Goal: Task Accomplishment & Management: Complete application form

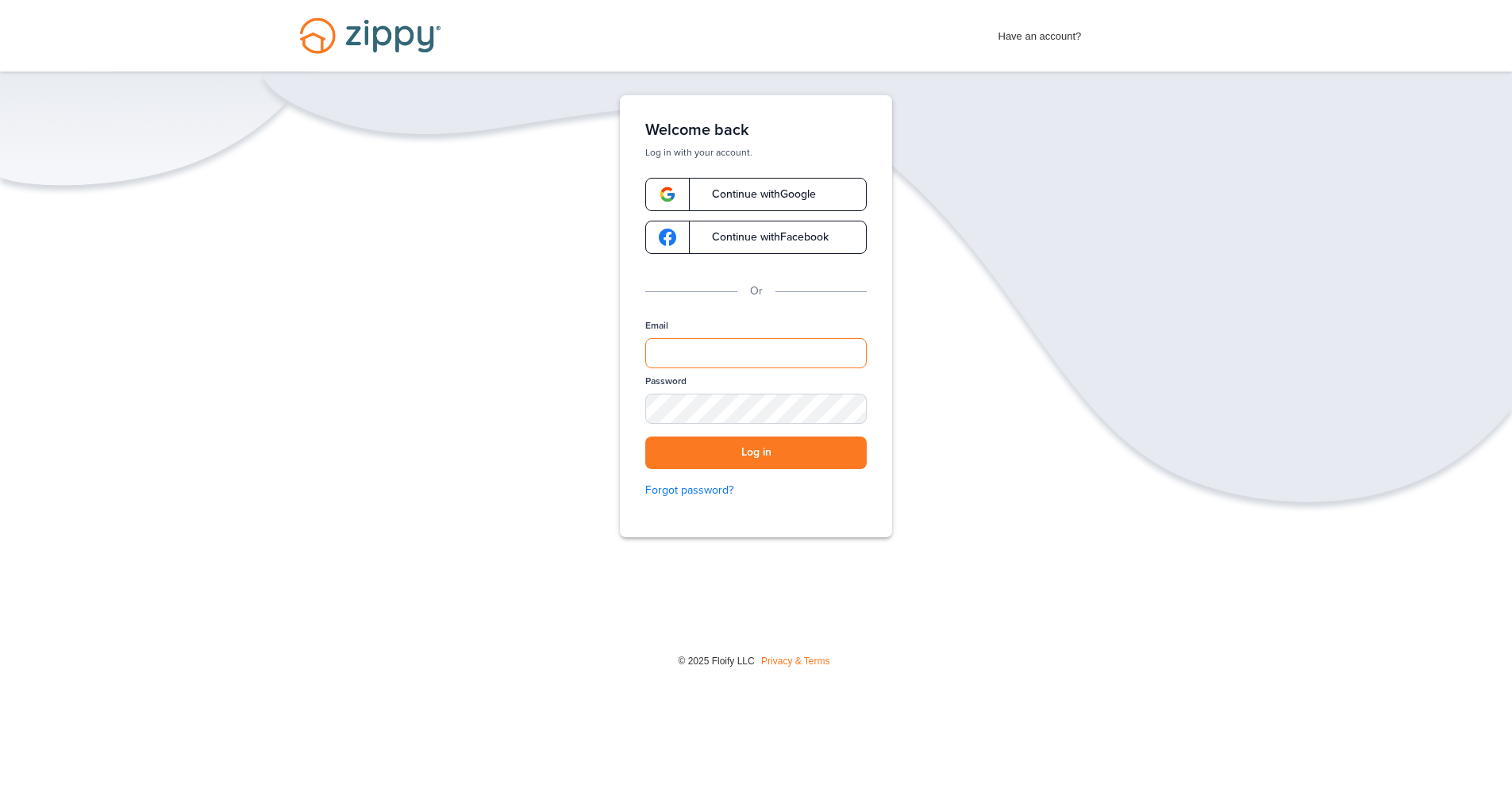
click at [704, 350] on input "Email" at bounding box center [756, 353] width 221 height 30
type input "**********"
click at [645, 437] on button "Log in" at bounding box center [756, 453] width 221 height 32
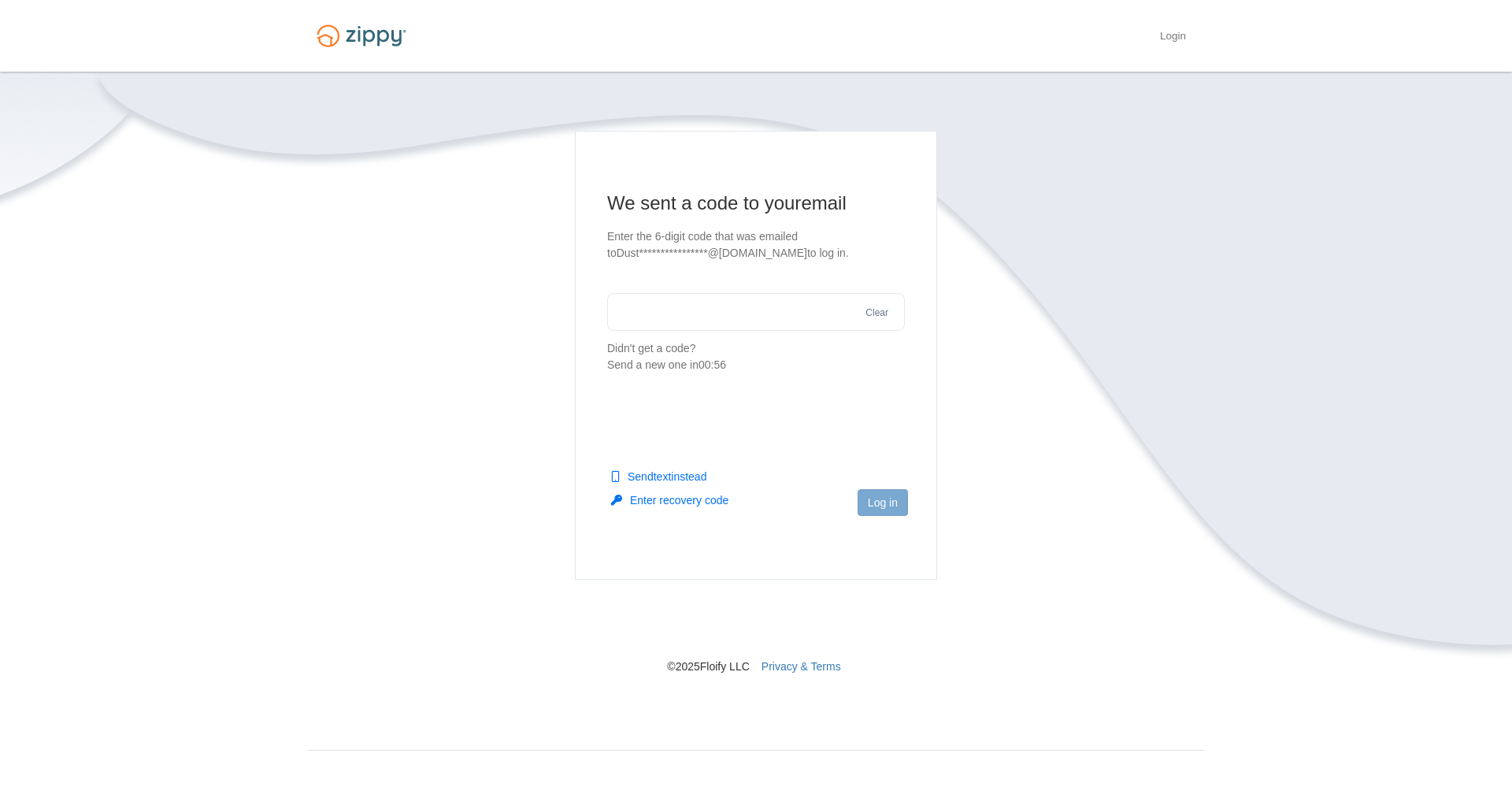
click at [744, 313] on input "text" at bounding box center [756, 312] width 298 height 38
type input "******"
click at [878, 505] on button "Log in" at bounding box center [883, 502] width 50 height 26
click at [695, 476] on button "Send text instead" at bounding box center [658, 477] width 95 height 16
click at [882, 319] on button "Clear" at bounding box center [877, 313] width 32 height 15
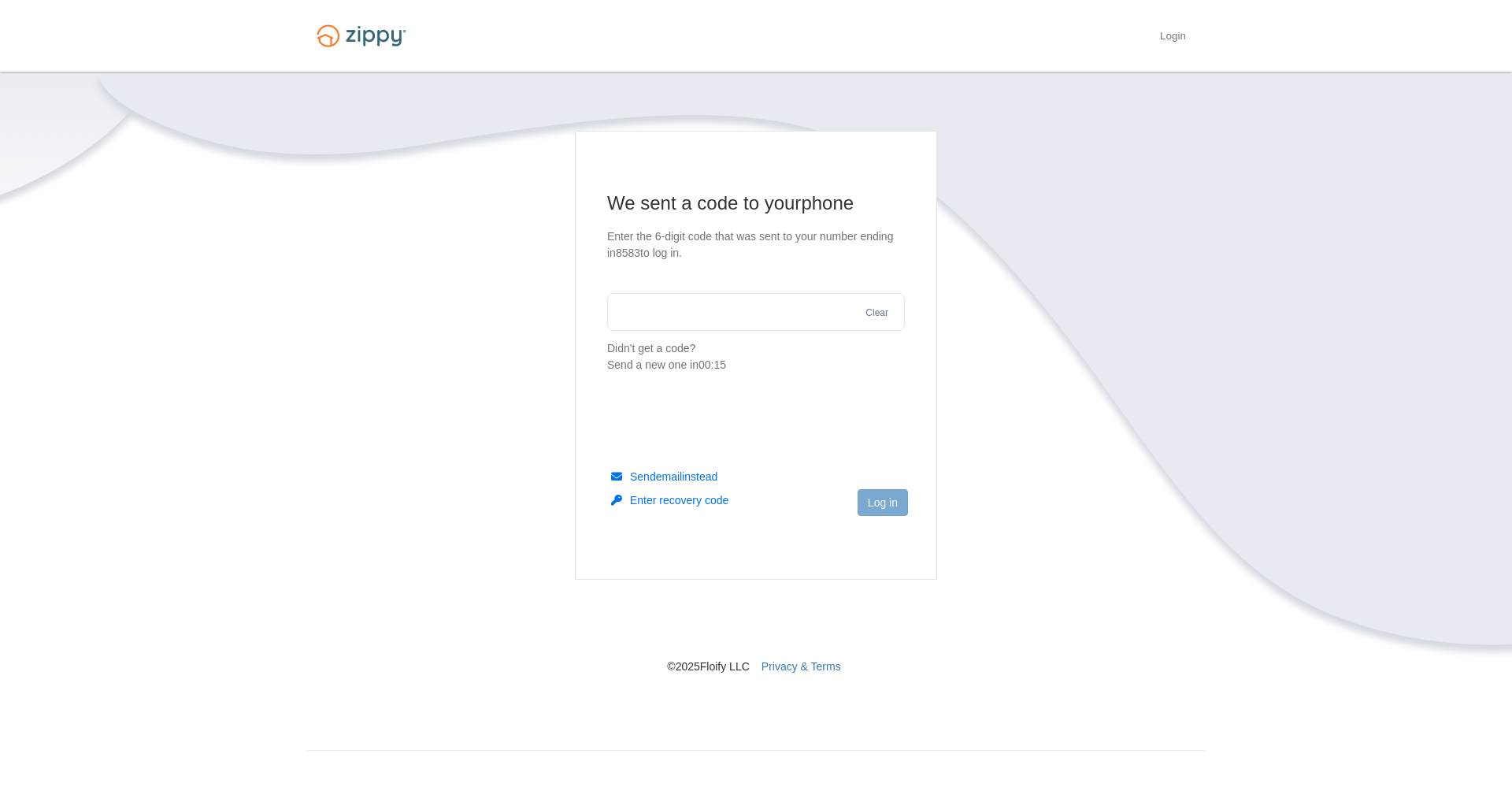
click at [791, 312] on input "text" at bounding box center [756, 312] width 298 height 38
type input "******"
click at [684, 470] on button "Send text instead" at bounding box center [658, 477] width 95 height 16
click at [677, 319] on input "text" at bounding box center [756, 312] width 298 height 38
type input "******"
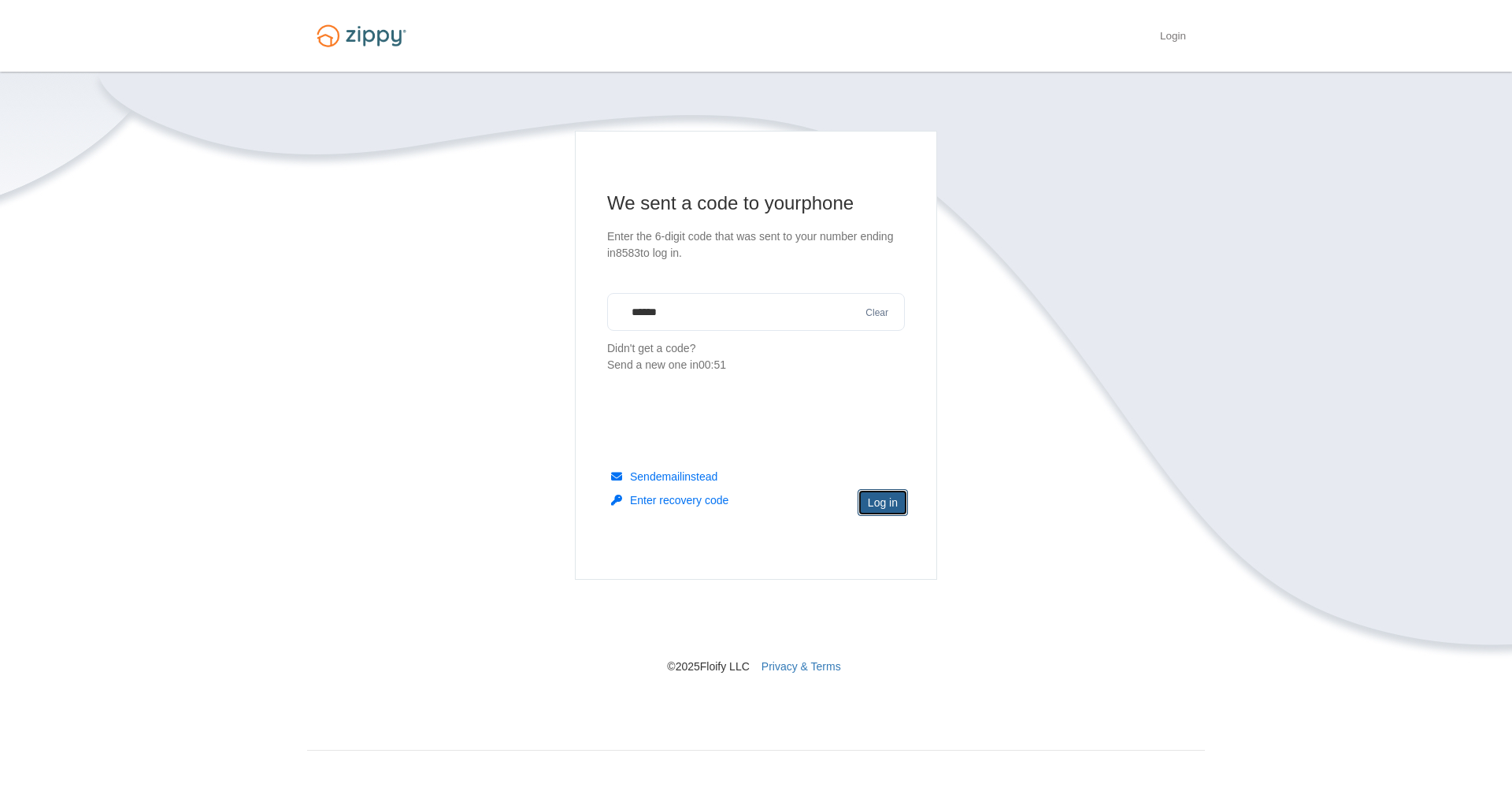
click at [882, 505] on button "Log in" at bounding box center [883, 502] width 50 height 26
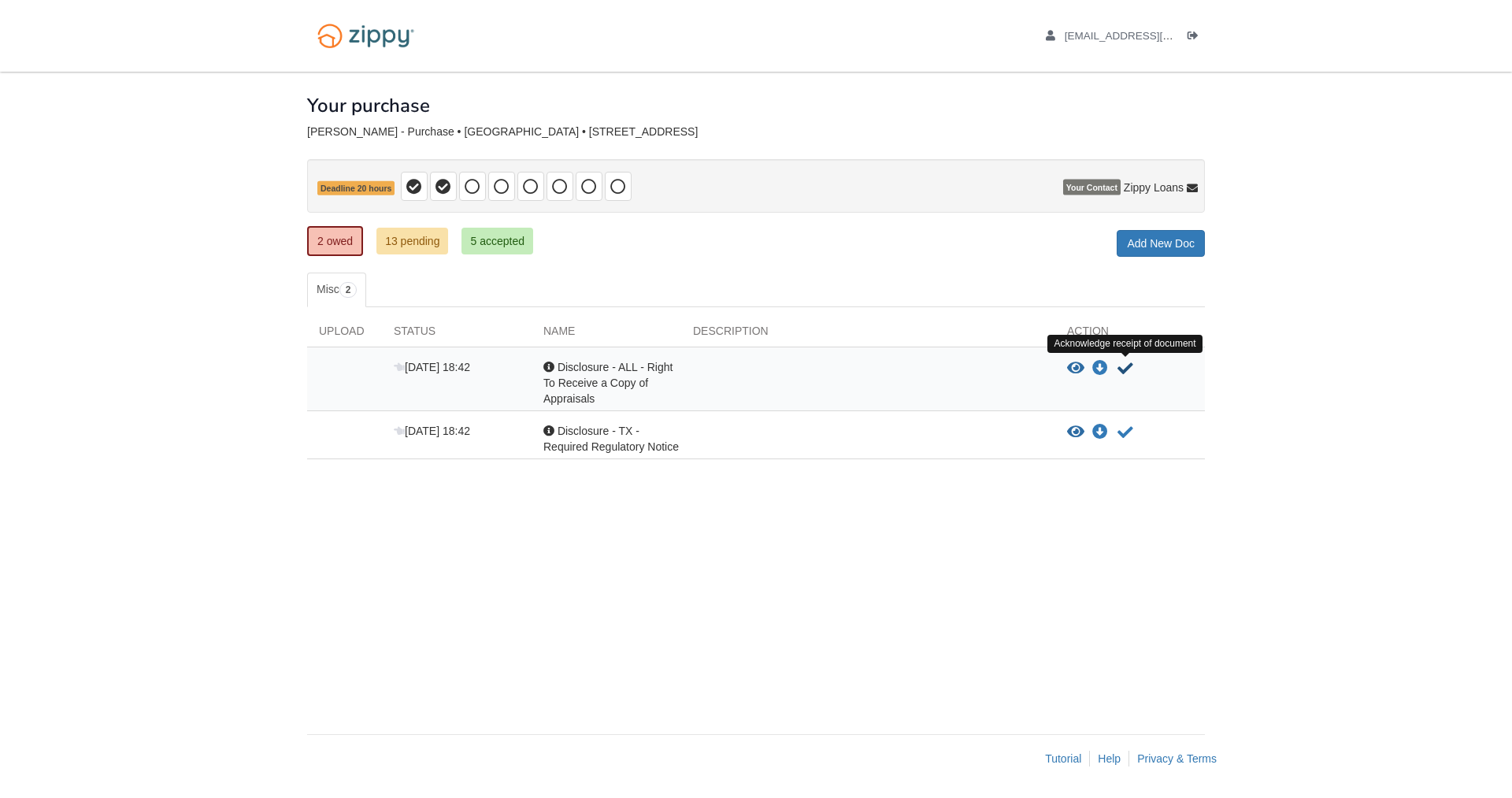
click at [1127, 366] on icon "Acknowledge receipt of document" at bounding box center [1126, 369] width 16 height 16
click at [1126, 372] on icon "Acknowledge receipt of document" at bounding box center [1126, 369] width 16 height 16
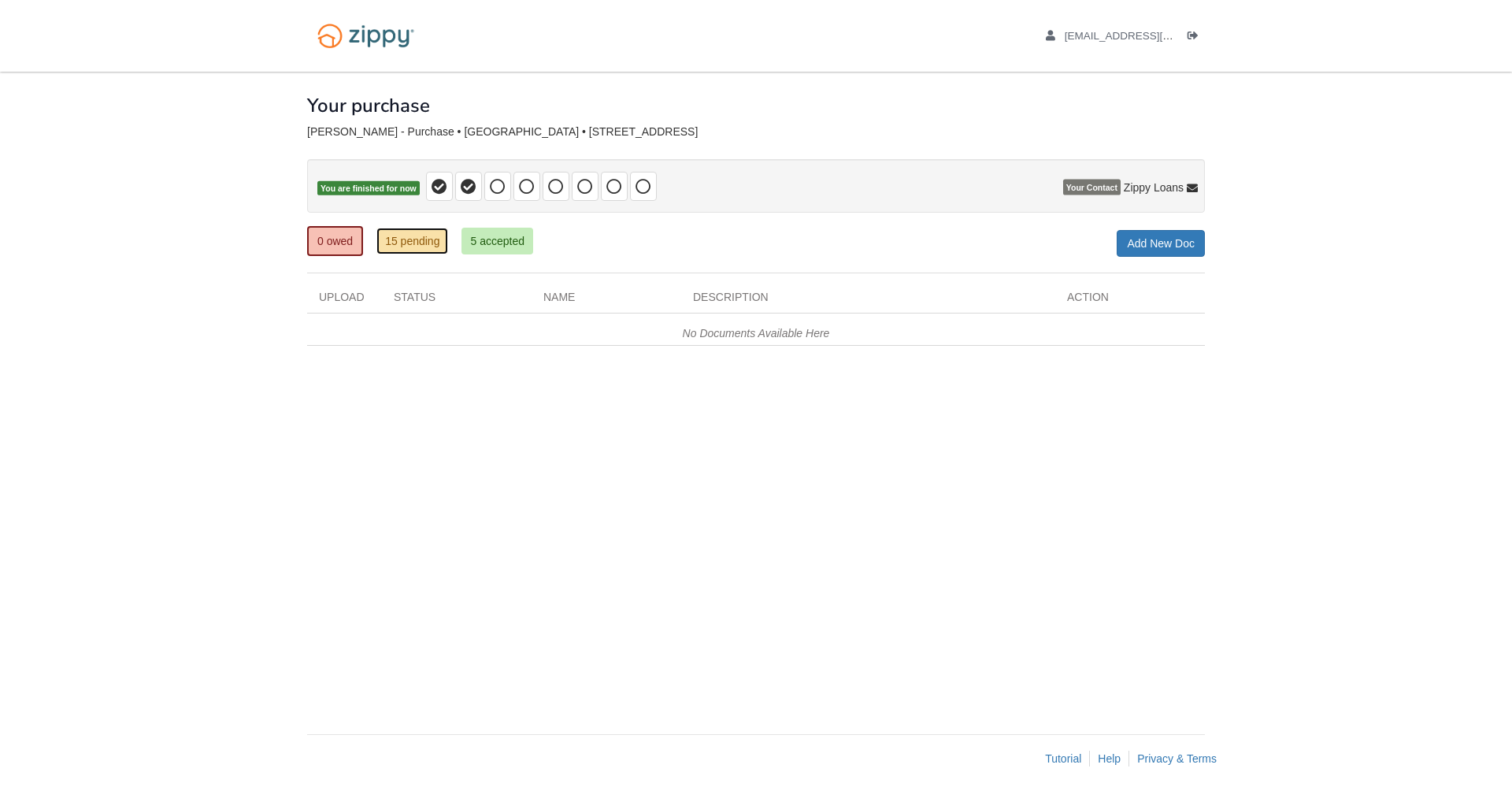
click at [428, 242] on link "15 pending" at bounding box center [412, 240] width 72 height 26
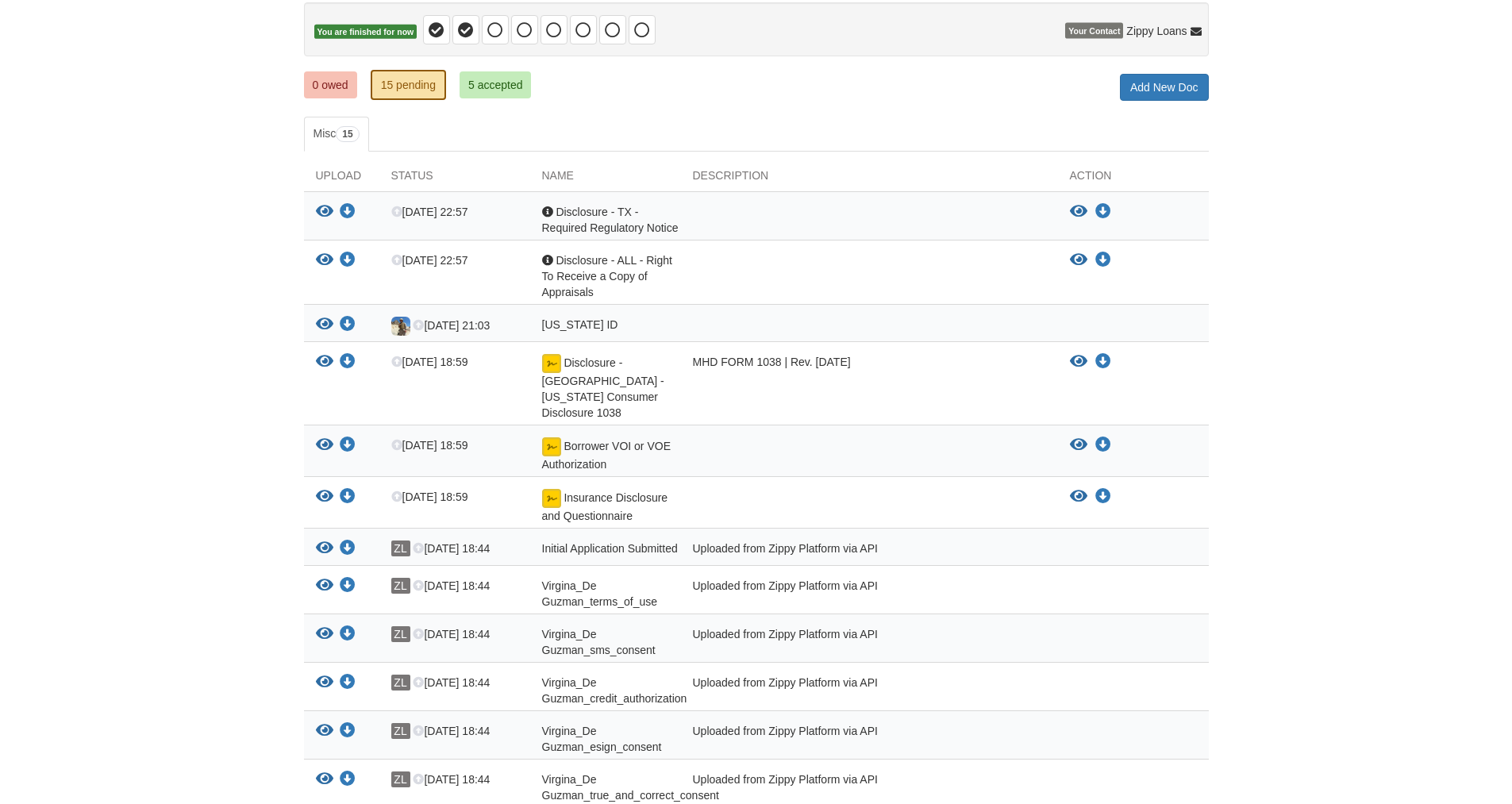
scroll to position [159, 0]
click at [328, 320] on icon "View Texas ID" at bounding box center [324, 324] width 18 height 16
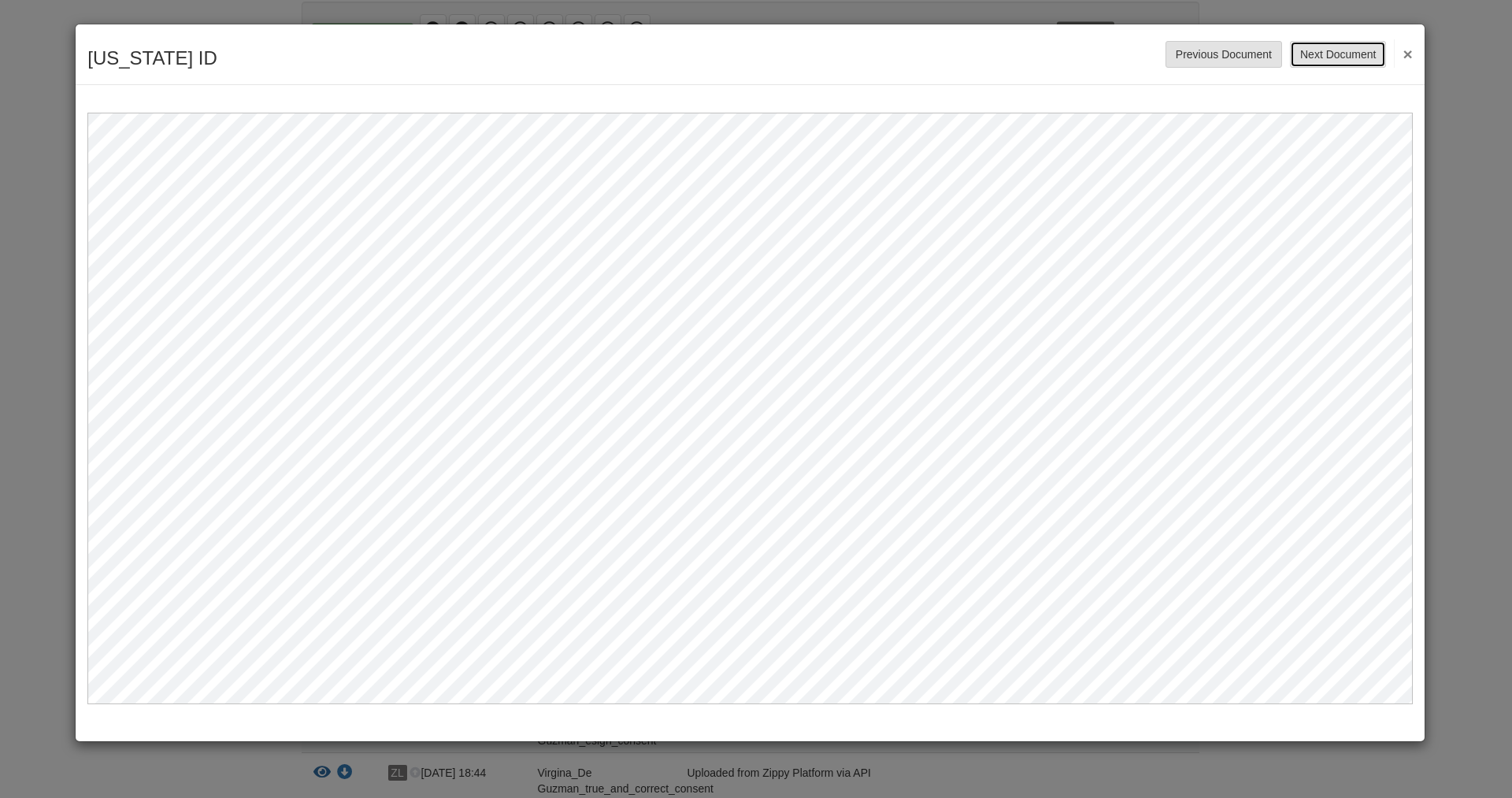
click at [1346, 52] on button "Next Document" at bounding box center [1338, 54] width 96 height 26
click at [1406, 47] on button "×" at bounding box center [1403, 53] width 18 height 28
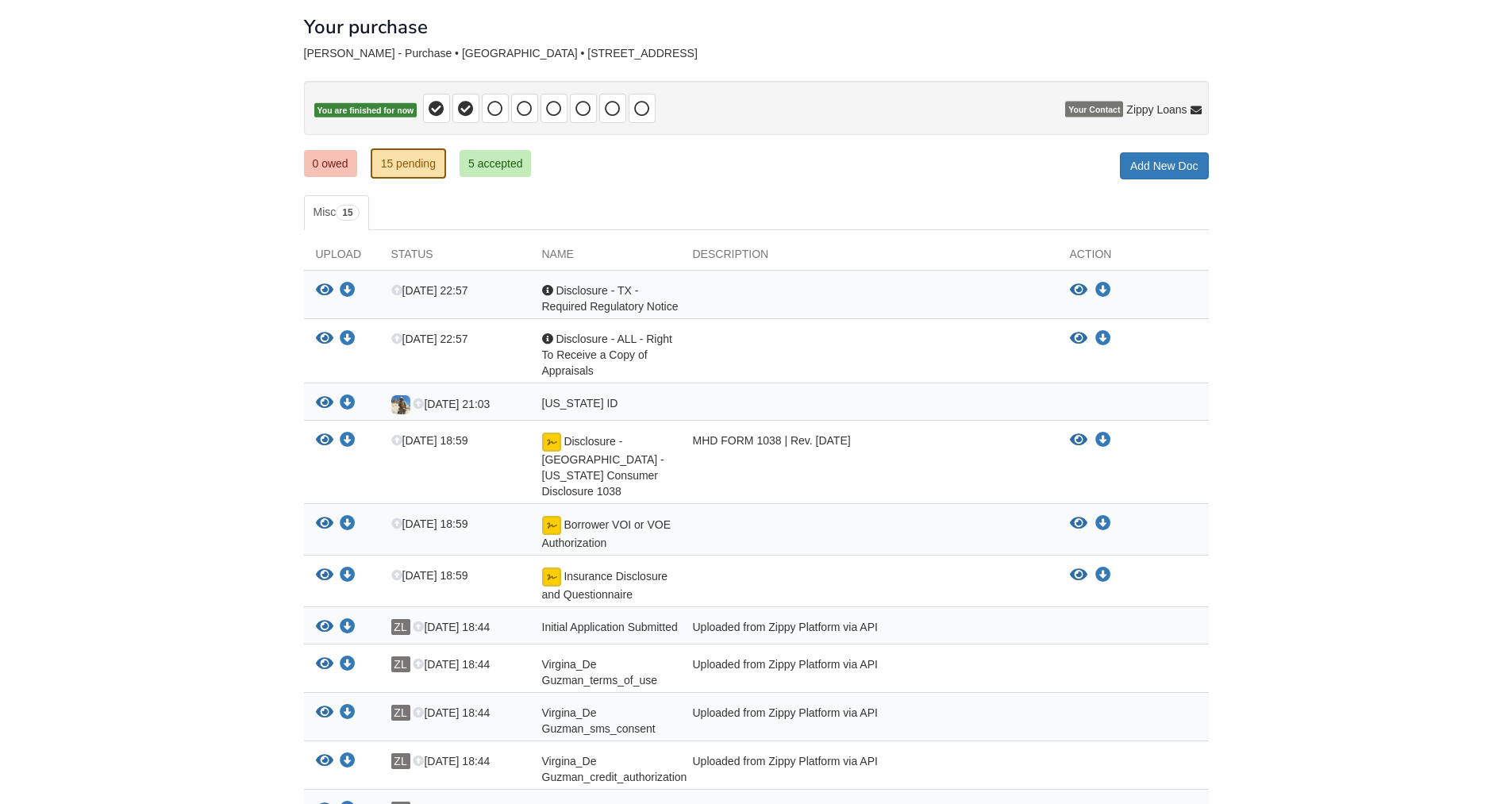
scroll to position [0, 0]
